Goal: Task Accomplishment & Management: Use online tool/utility

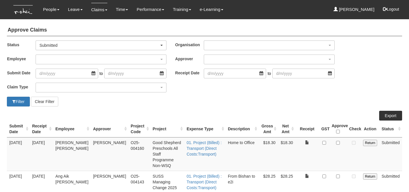
select select "50"
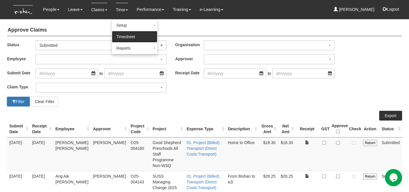
click at [124, 34] on link "Timesheet" at bounding box center [134, 36] width 45 height 11
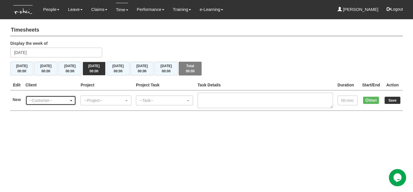
click at [58, 96] on div "--Customer--" at bounding box center [51, 100] width 50 height 9
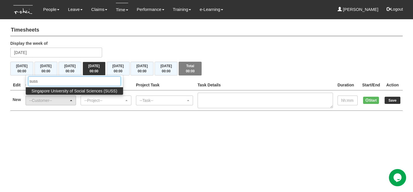
type input "suss"
click at [67, 91] on span "Singapore University of Social Sciences (SUSS)" at bounding box center [75, 91] width 86 height 6
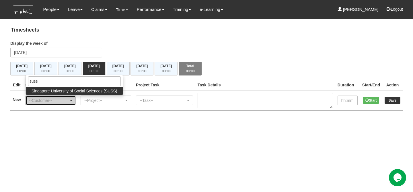
select select "457"
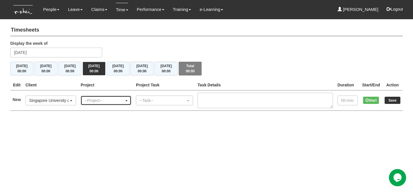
click at [101, 100] on div "--Project--" at bounding box center [104, 101] width 40 height 6
